Goal: Communication & Community: Ask a question

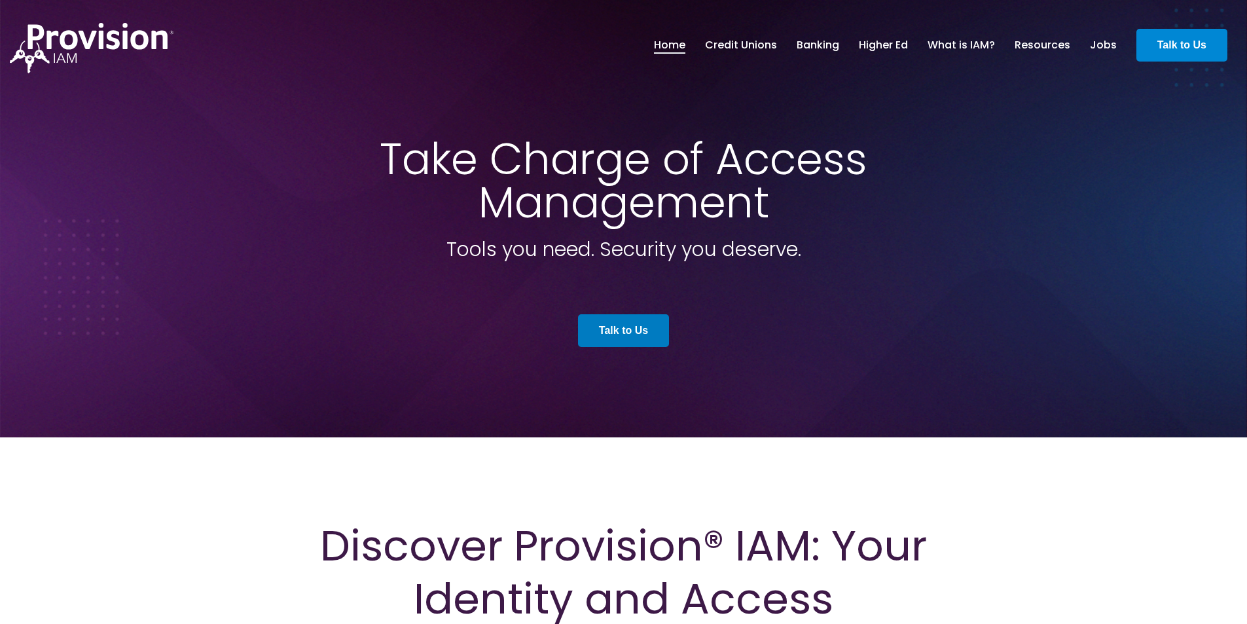
click at [1154, 52] on link "Talk to Us" at bounding box center [1181, 45] width 91 height 33
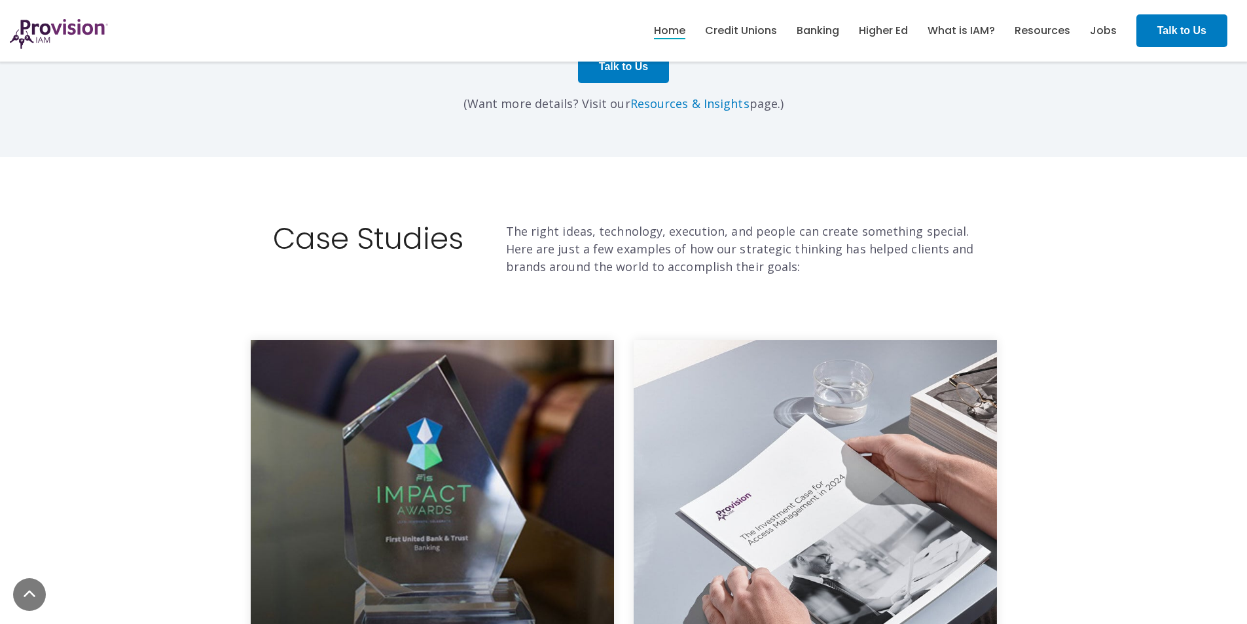
scroll to position [3970, 0]
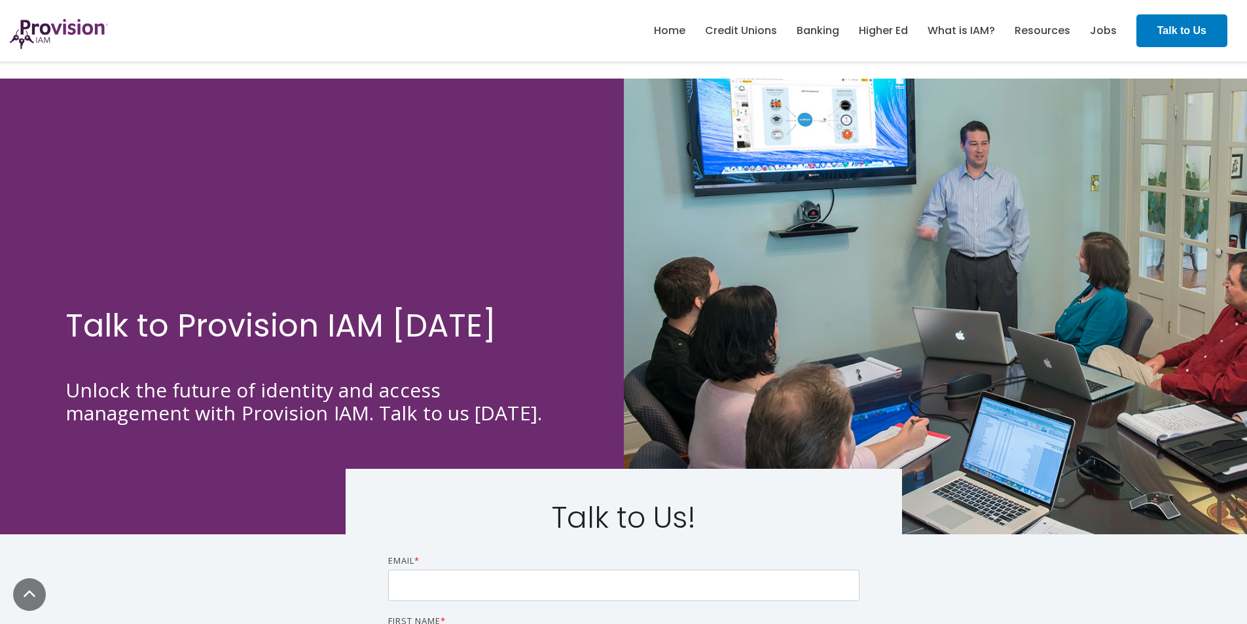
scroll to position [306, 0]
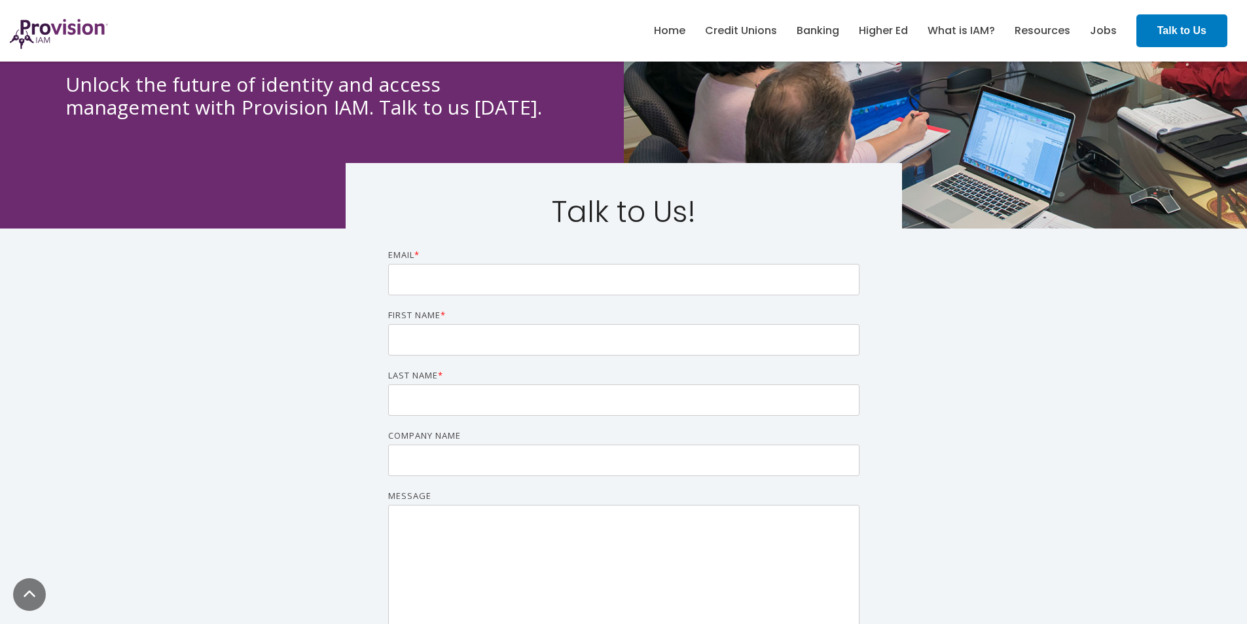
drag, startPoint x: 433, startPoint y: 297, endPoint x: 434, endPoint y: 286, distance: 11.2
click at [433, 291] on form "Email * First name * Last name * Company name Message Submit" at bounding box center [623, 466] width 471 height 437
click at [434, 285] on input "Email *" at bounding box center [623, 279] width 471 height 31
type input "[PERSON_NAME][EMAIL_ADDRESS][PERSON_NAME][DOMAIN_NAME]"
type input "[PERSON_NAME]"
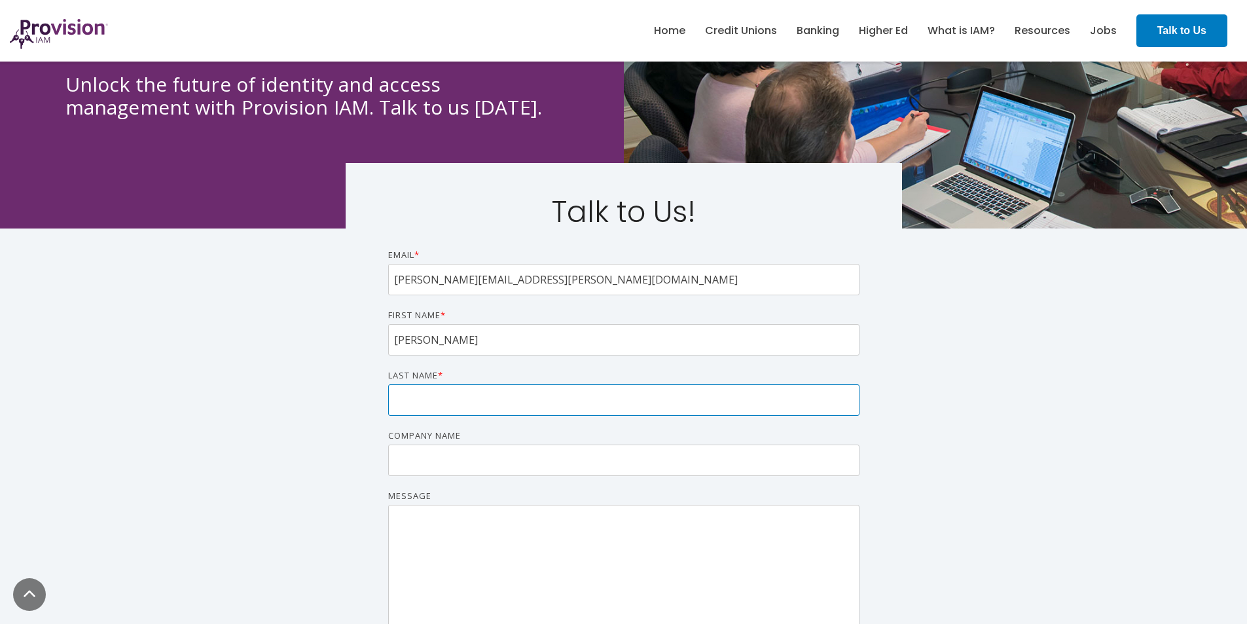
type input "[PERSON_NAME]"
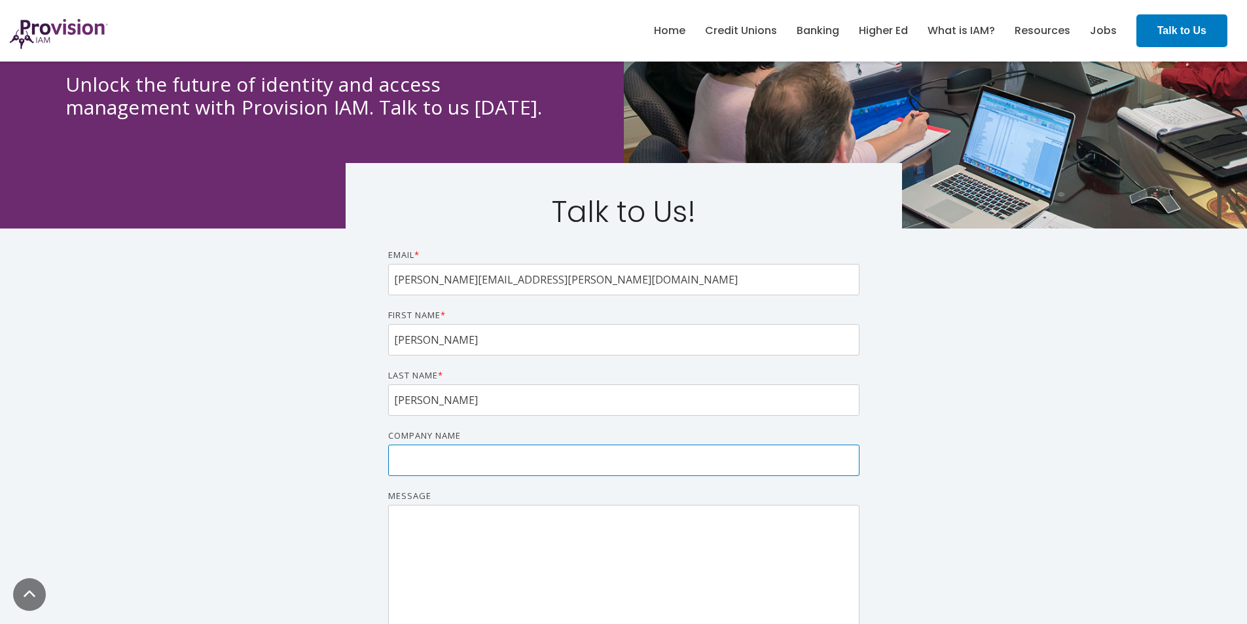
type input "Professional Company Page"
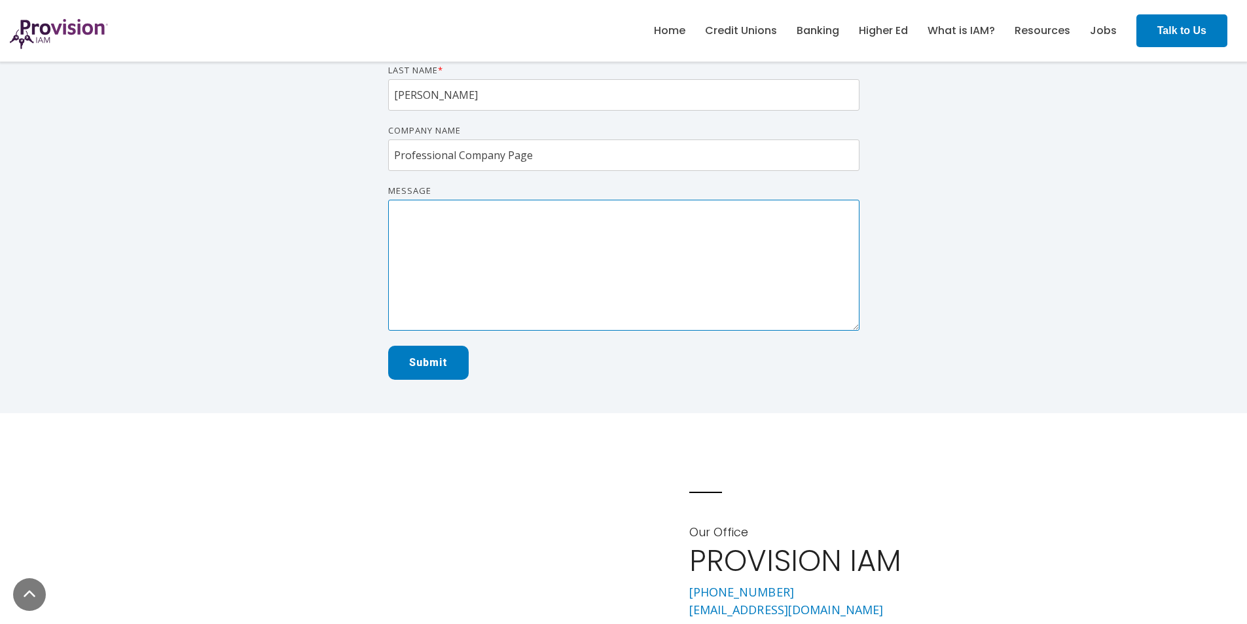
click at [518, 272] on textarea "Message" at bounding box center [623, 265] width 471 height 131
paste textarea "Wikipedia is considered to be the World’s most significant tool for reference m…"
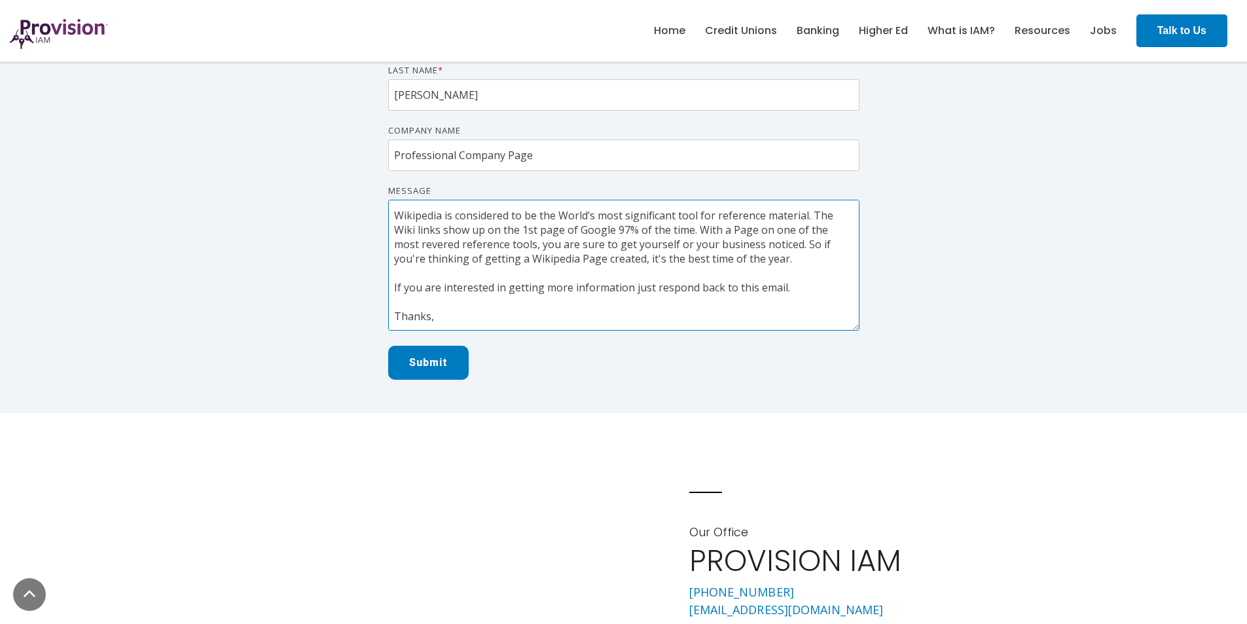
scroll to position [80, 0]
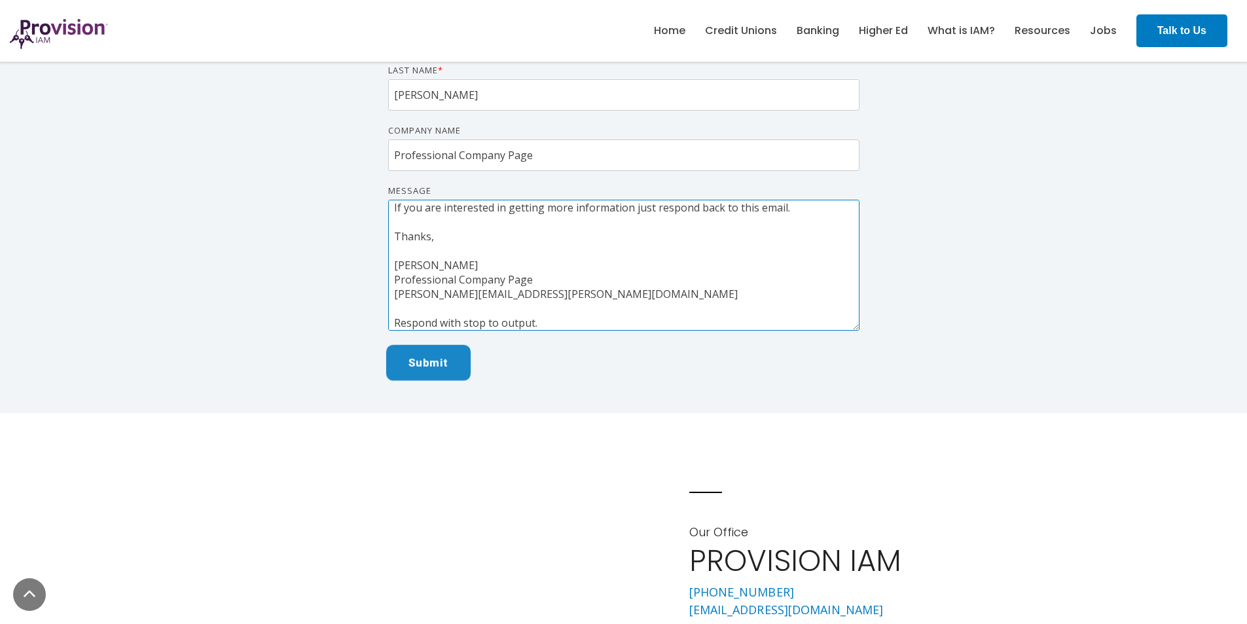
type textarea "Wikipedia is considered to be the World’s most significant tool for reference m…"
click at [436, 354] on input "Submit" at bounding box center [427, 363] width 84 height 36
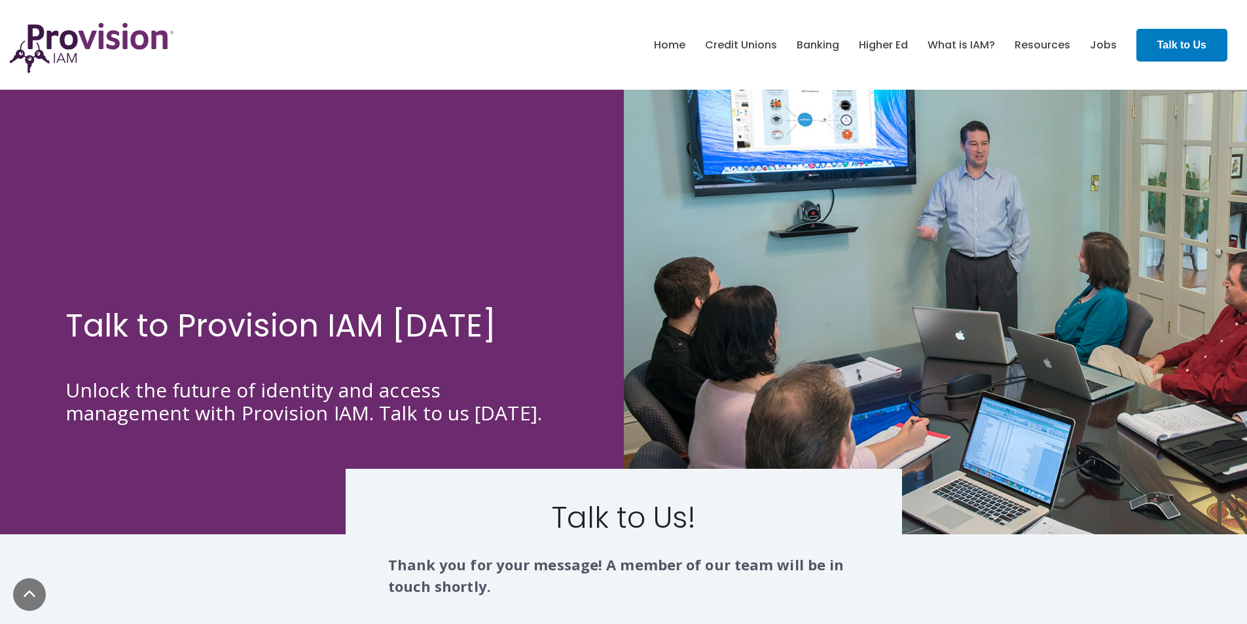
scroll to position [306, 0]
